Goal: Task Accomplishment & Management: Manage account settings

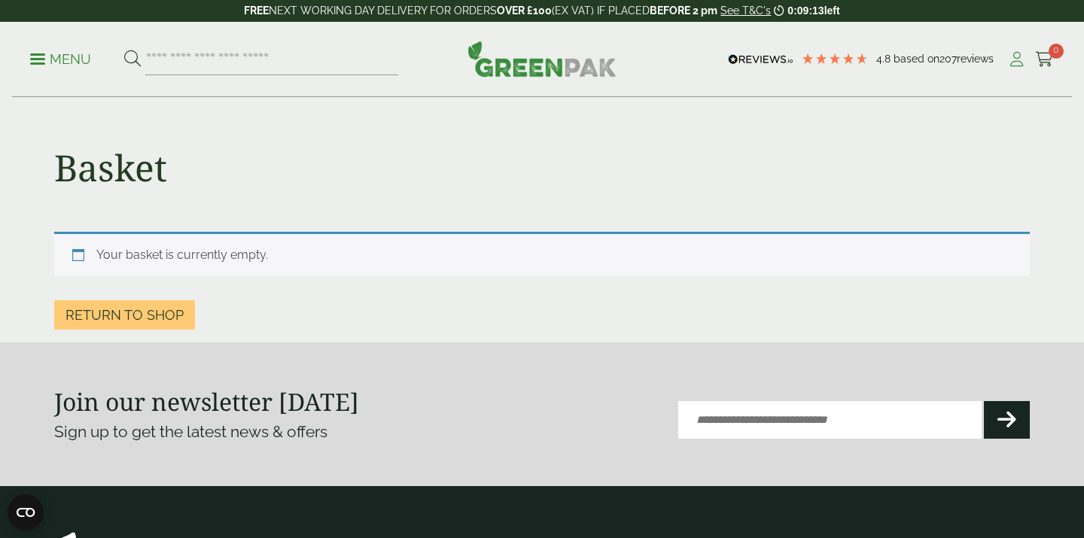
click at [1016, 61] on icon at bounding box center [1016, 59] width 19 height 15
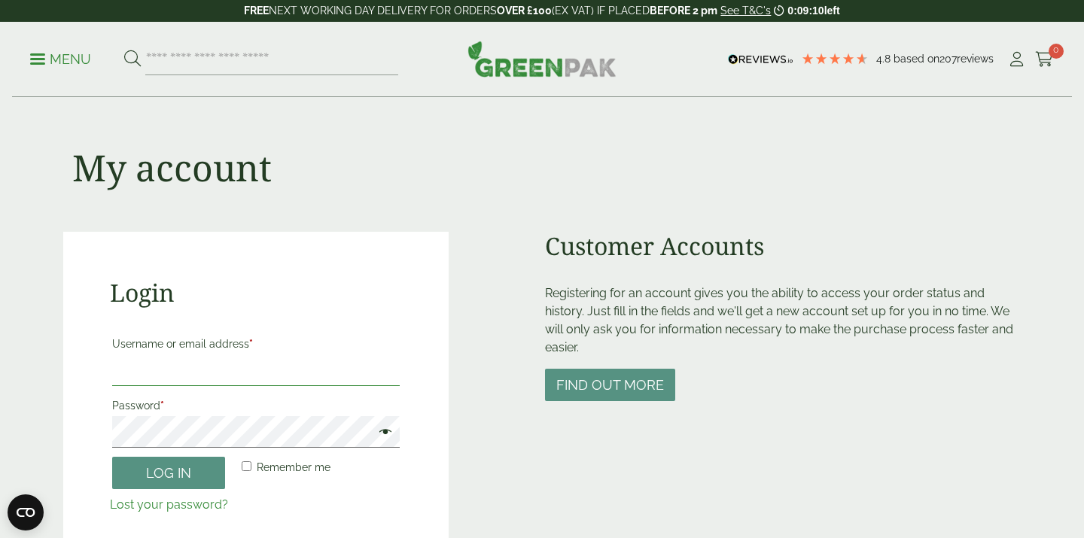
click at [246, 367] on input "Username or email address *" at bounding box center [256, 371] width 288 height 32
type input "**********"
